Goal: Obtain resource: Download file/media

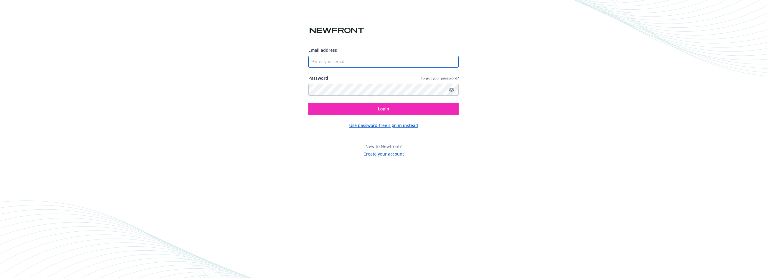
drag, startPoint x: 0, startPoint y: 0, endPoint x: 339, endPoint y: 63, distance: 344.7
click at [339, 63] on input "Email address" at bounding box center [383, 62] width 150 height 12
type input "[EMAIL_ADDRESS][PERSON_NAME][DOMAIN_NAME]"
click at [358, 106] on button "Login" at bounding box center [383, 109] width 150 height 12
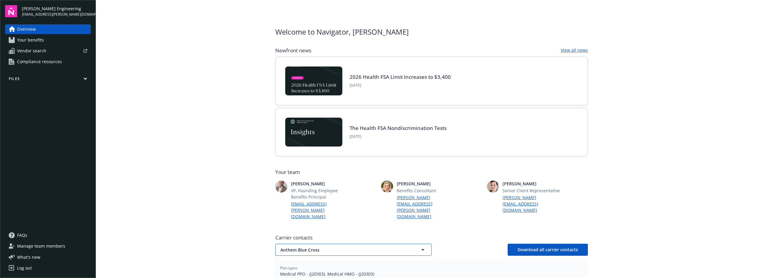
click at [421, 246] on icon "button" at bounding box center [422, 249] width 7 height 7
click at [295, 264] on strong "Anthem Blue Cross" at bounding box center [301, 267] width 39 height 6
click at [19, 41] on span "Your benefits" at bounding box center [30, 40] width 27 height 10
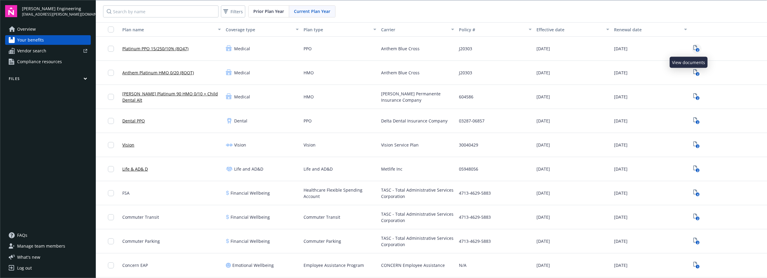
click at [693, 52] on icon "2" at bounding box center [696, 48] width 6 height 7
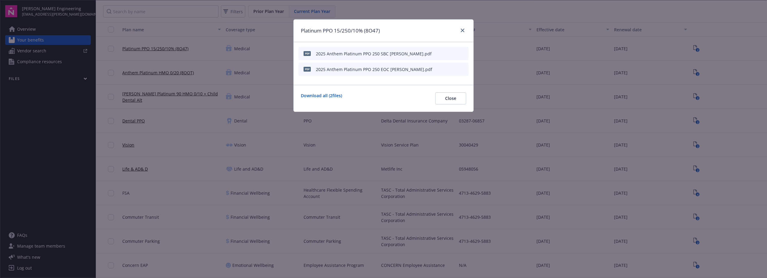
click at [452, 53] on icon "download file" at bounding box center [452, 53] width 5 height 5
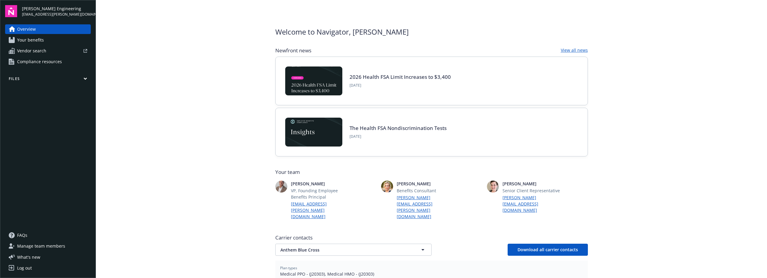
click at [24, 41] on span "Your benefits" at bounding box center [30, 40] width 27 height 10
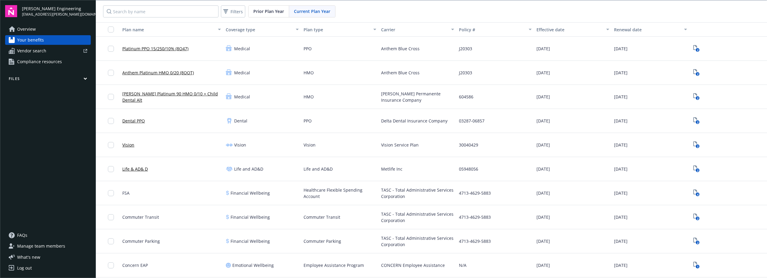
click at [31, 28] on span "Overview" at bounding box center [26, 29] width 19 height 10
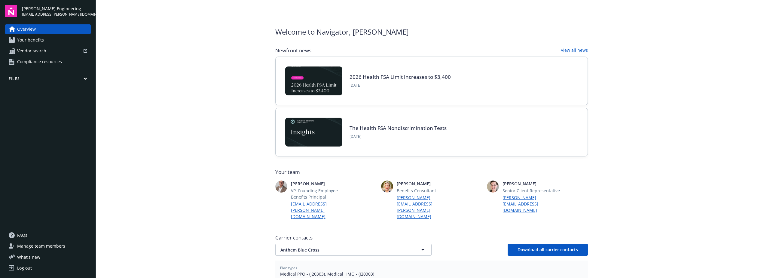
click at [416, 133] on div "The Health FSA Nondiscrimination Tests October 8, 2025" at bounding box center [397, 132] width 97 height 14
click at [324, 130] on img at bounding box center [313, 131] width 57 height 29
click at [23, 268] on div "Log out" at bounding box center [24, 268] width 15 height 10
